Goal: Information Seeking & Learning: Learn about a topic

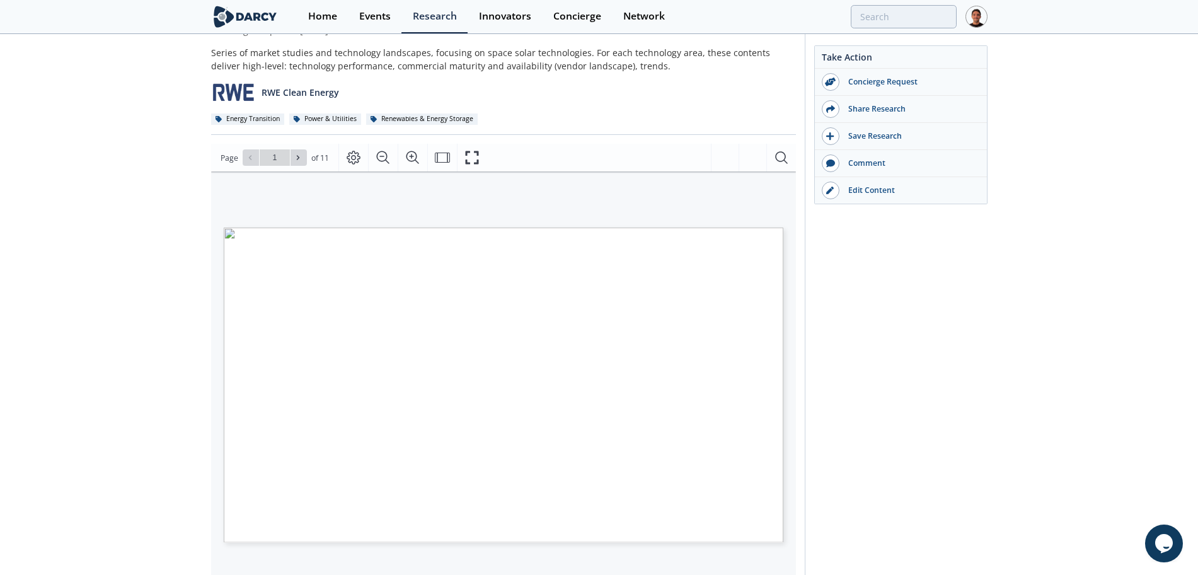
scroll to position [79, 0]
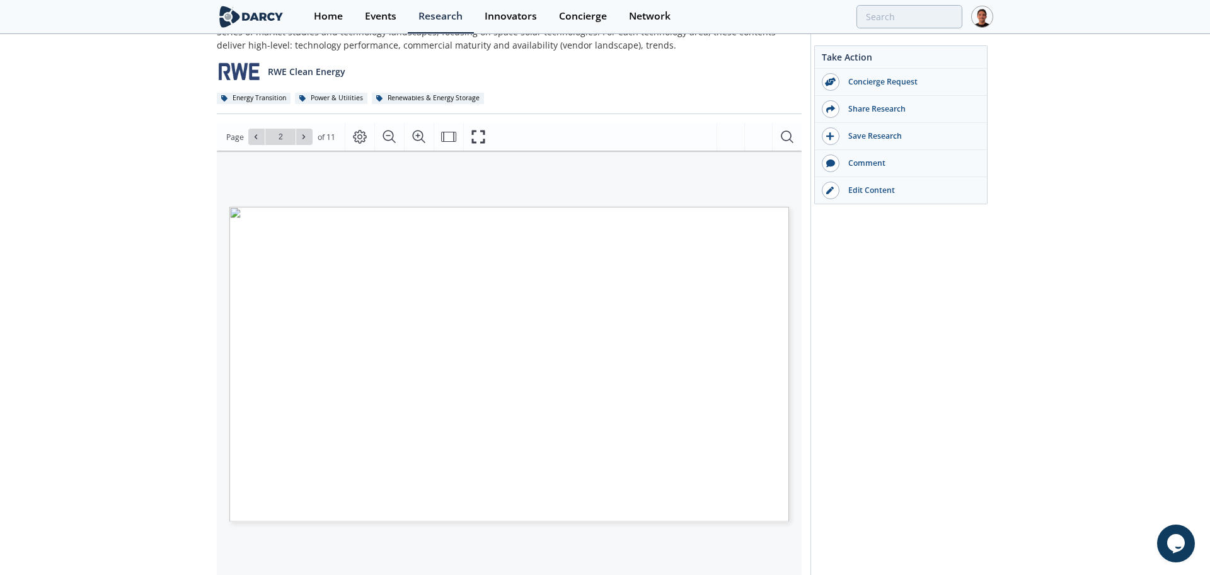
type input "3"
type input "4"
type input "5"
type input "6"
type input "1"
